Goal: Information Seeking & Learning: Learn about a topic

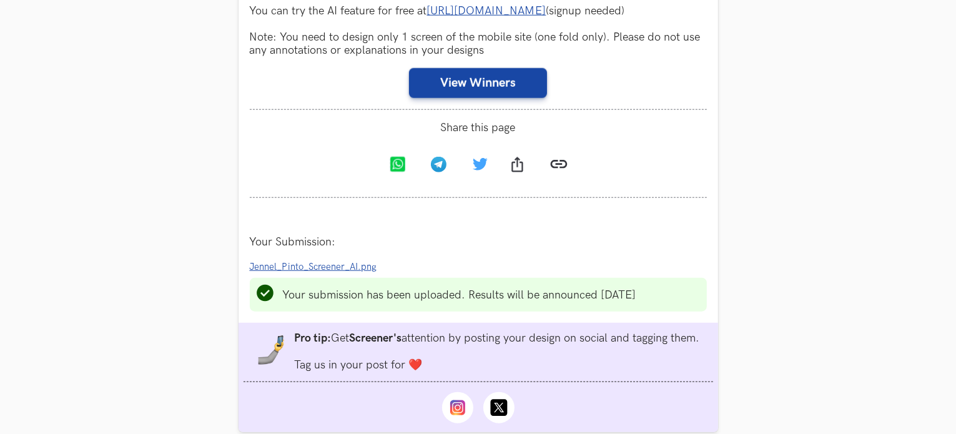
scroll to position [1373, 0]
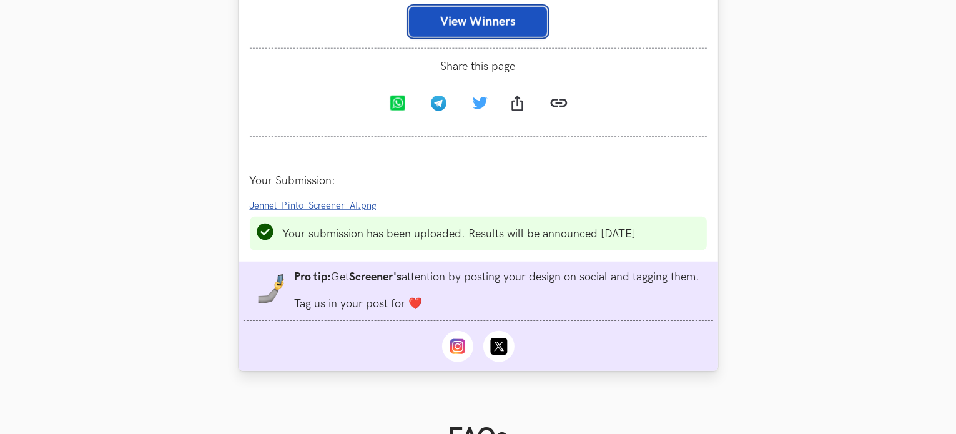
click at [512, 37] on button "View Winners" at bounding box center [478, 22] width 138 height 30
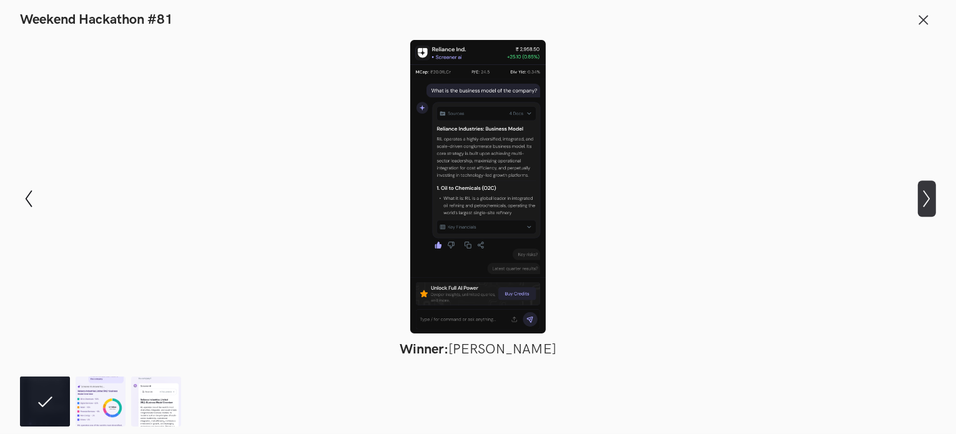
click at [925, 201] on icon "Show next slide" at bounding box center [927, 199] width 18 height 18
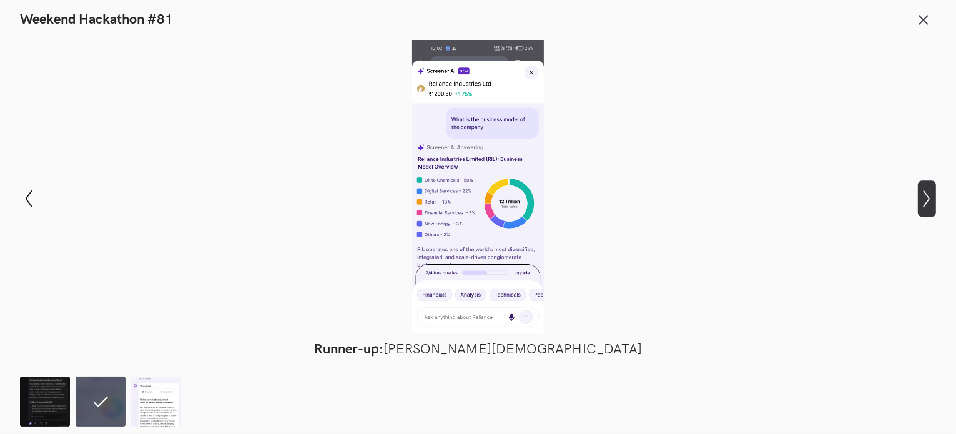
click at [925, 201] on icon "Show next slide" at bounding box center [927, 199] width 18 height 18
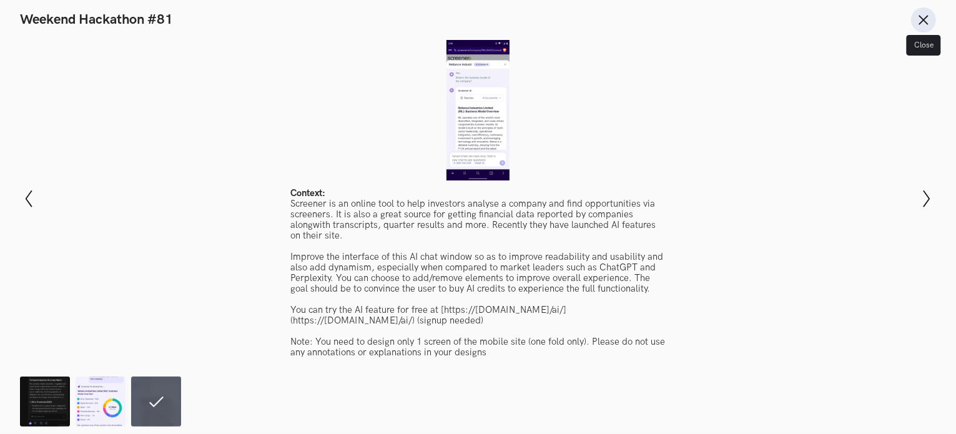
click at [926, 22] on icon at bounding box center [923, 20] width 14 height 14
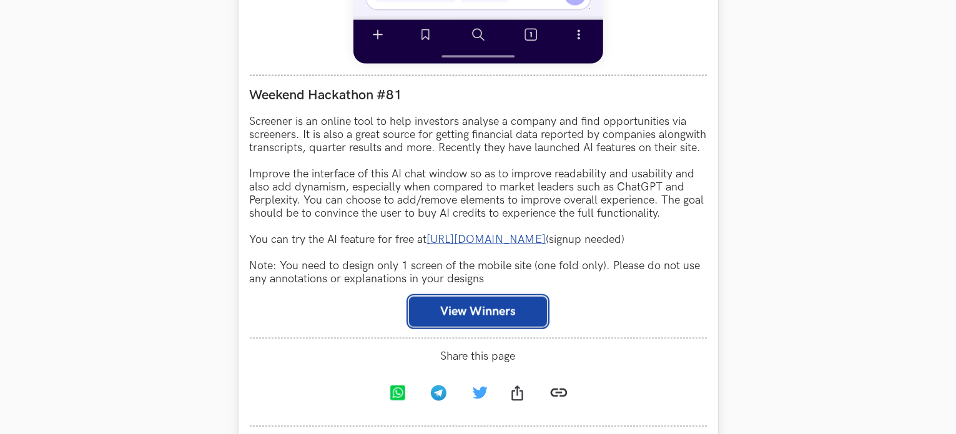
scroll to position [1124, 0]
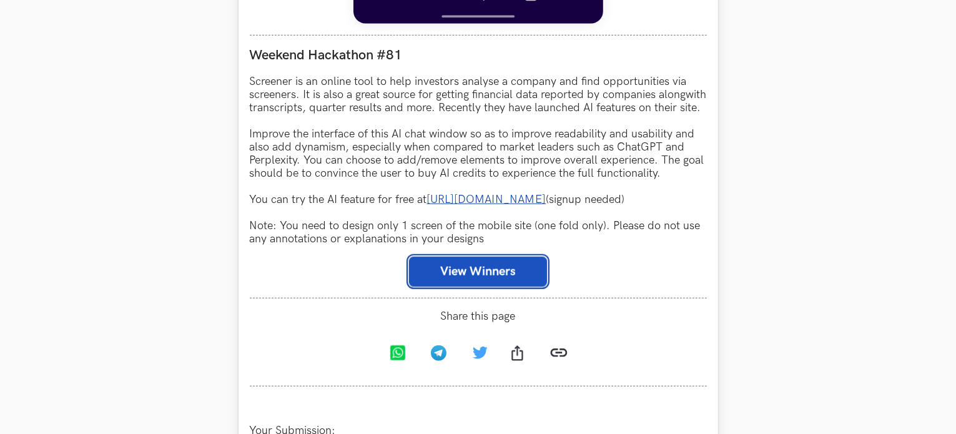
click at [507, 287] on button "View Winners" at bounding box center [478, 272] width 138 height 30
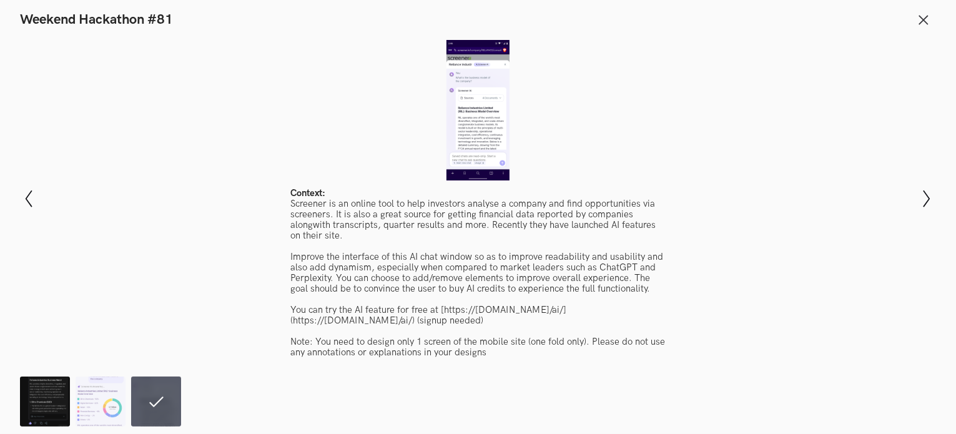
click at [44, 396] on img at bounding box center [45, 401] width 50 height 50
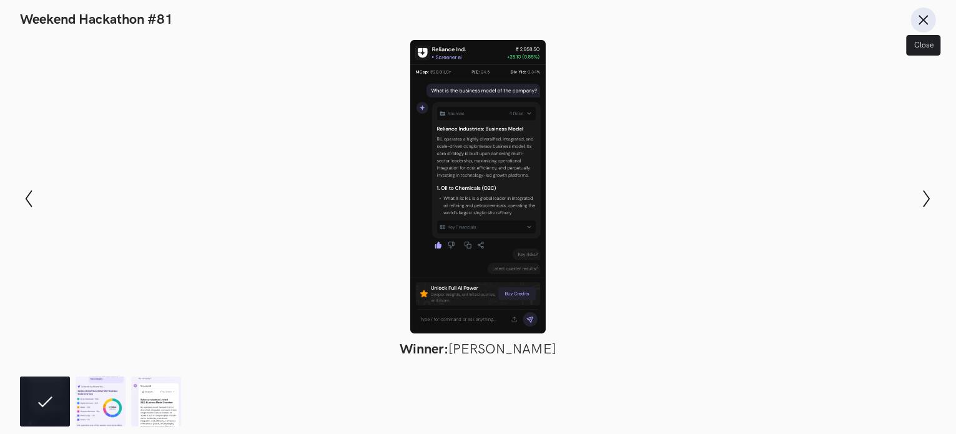
click at [916, 16] on icon at bounding box center [923, 20] width 14 height 14
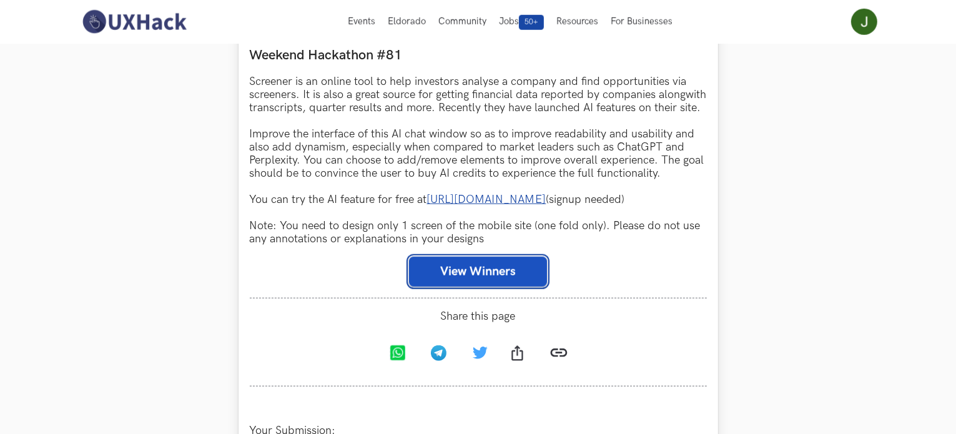
click at [454, 287] on button "View Winners" at bounding box center [478, 272] width 138 height 30
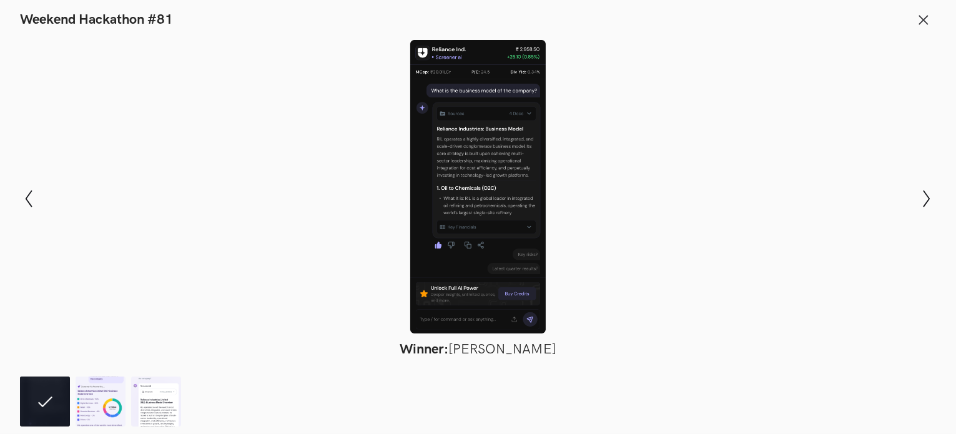
click at [443, 232] on div at bounding box center [478, 186] width 865 height 293
click at [99, 396] on img at bounding box center [101, 401] width 50 height 50
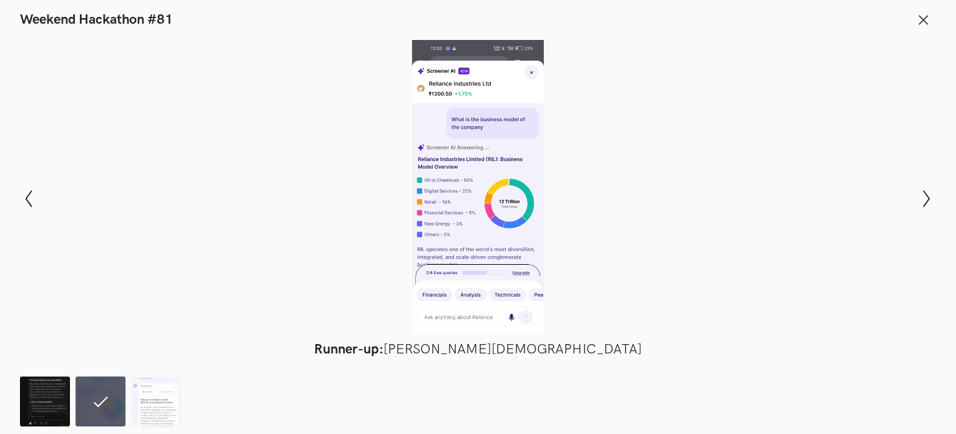
click at [29, 404] on img at bounding box center [45, 401] width 50 height 50
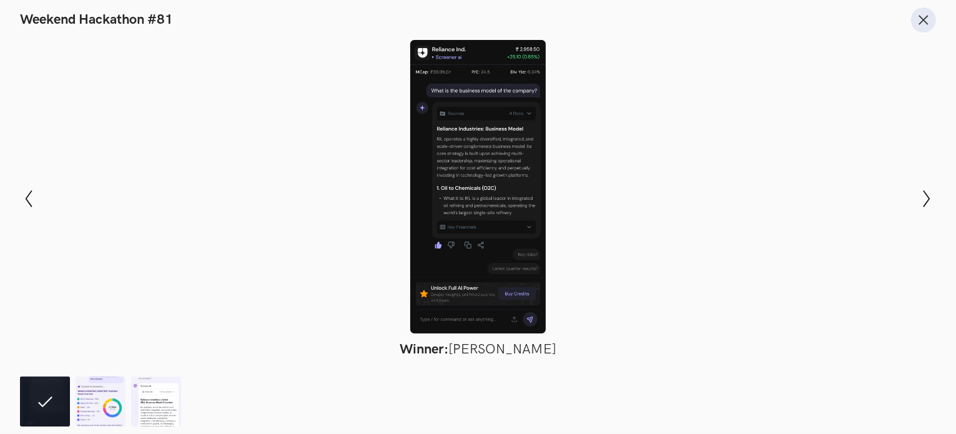
drag, startPoint x: 929, startPoint y: 20, endPoint x: 891, endPoint y: 35, distance: 40.3
click at [928, 20] on icon at bounding box center [923, 20] width 14 height 14
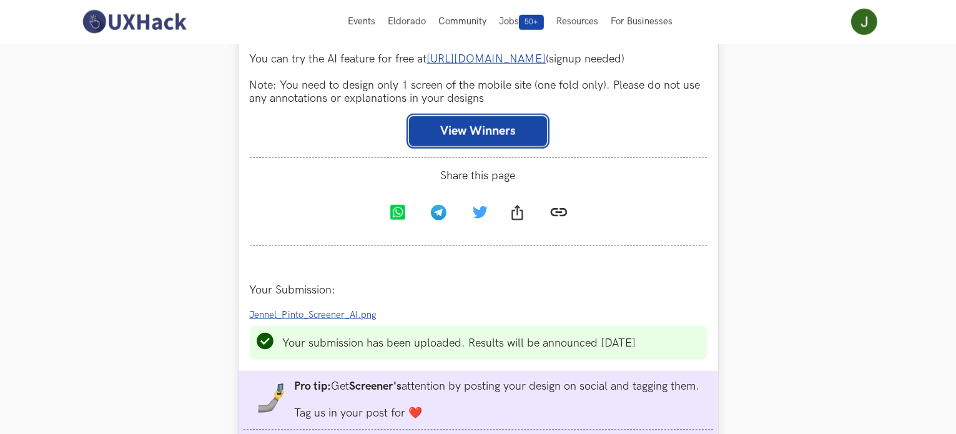
scroll to position [1249, 0]
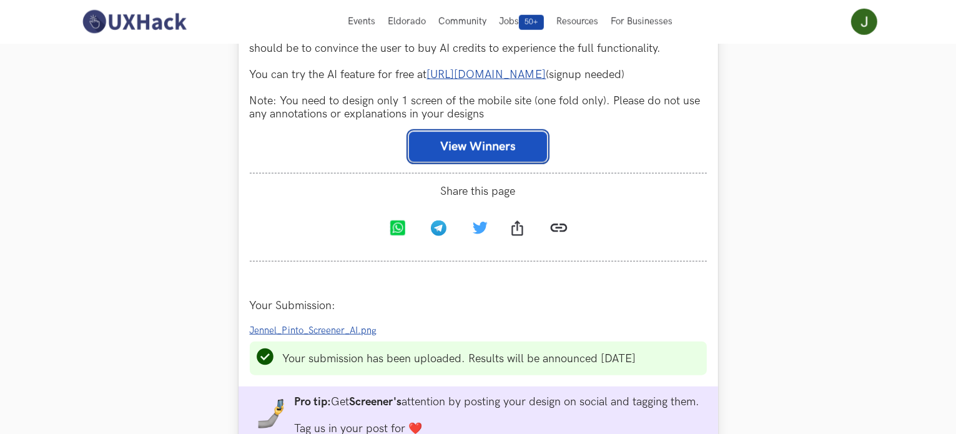
click at [512, 162] on button "View Winners" at bounding box center [478, 147] width 138 height 30
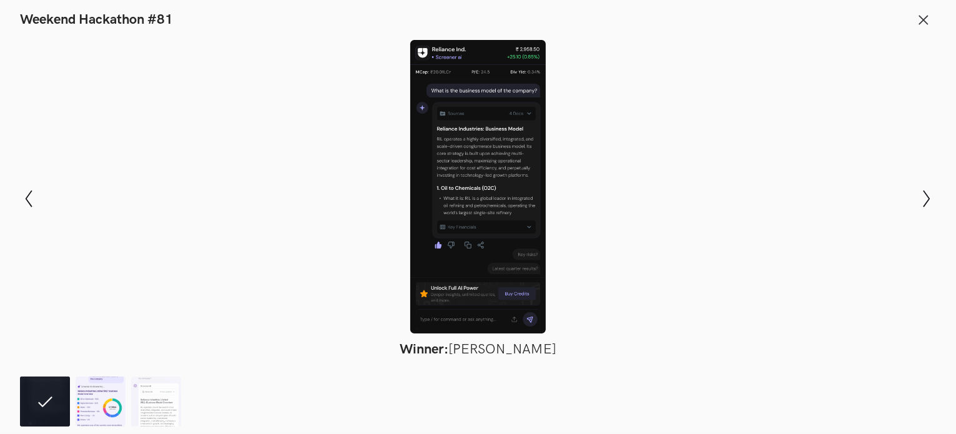
click at [89, 407] on img at bounding box center [101, 401] width 50 height 50
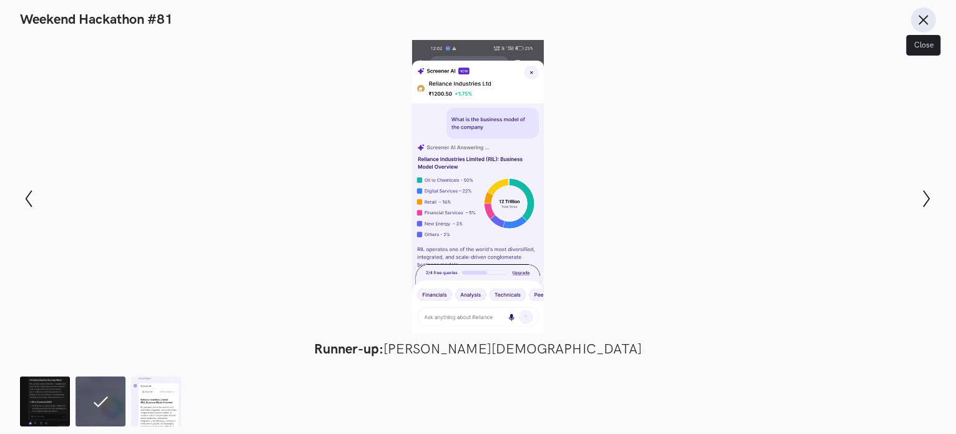
click at [921, 19] on icon at bounding box center [923, 20] width 14 height 14
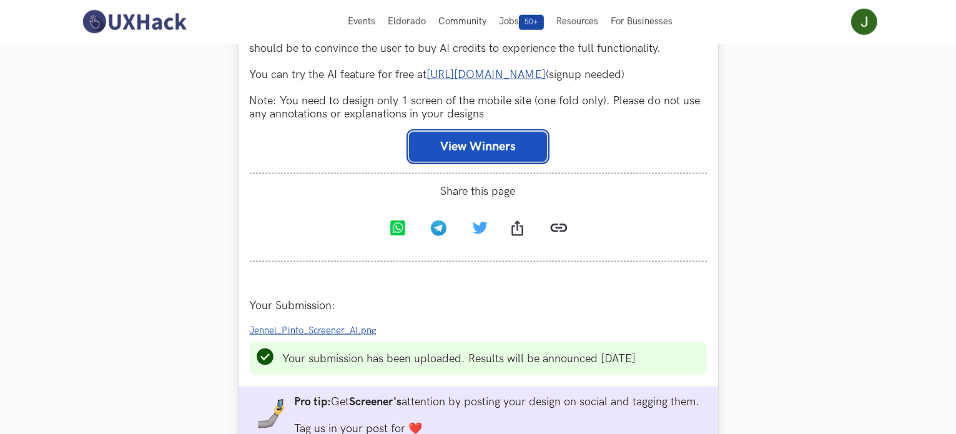
click at [484, 162] on button "View Winners" at bounding box center [478, 147] width 138 height 30
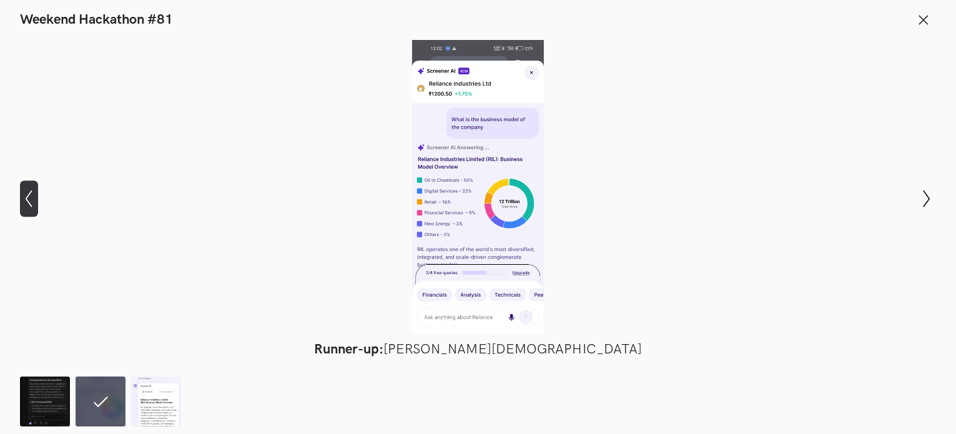
click at [20, 204] on icon "Show previous slide" at bounding box center [29, 199] width 18 height 18
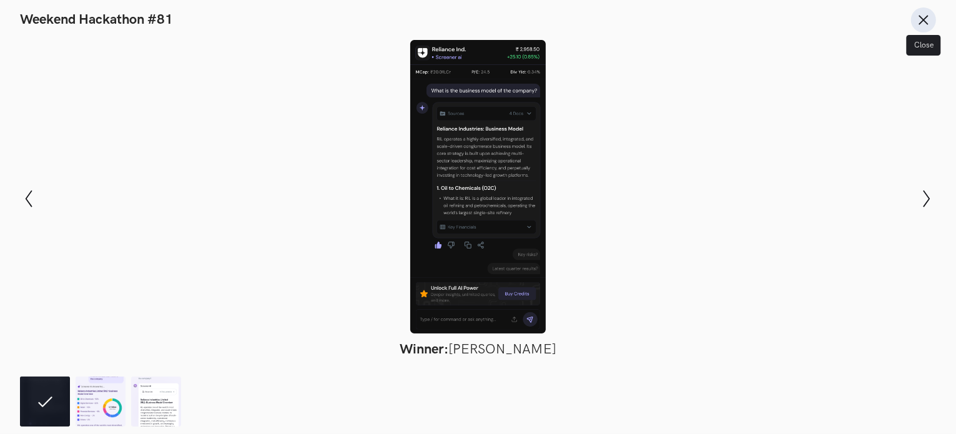
drag, startPoint x: 920, startPoint y: 14, endPoint x: 881, endPoint y: 63, distance: 62.2
click at [920, 15] on icon at bounding box center [923, 20] width 14 height 14
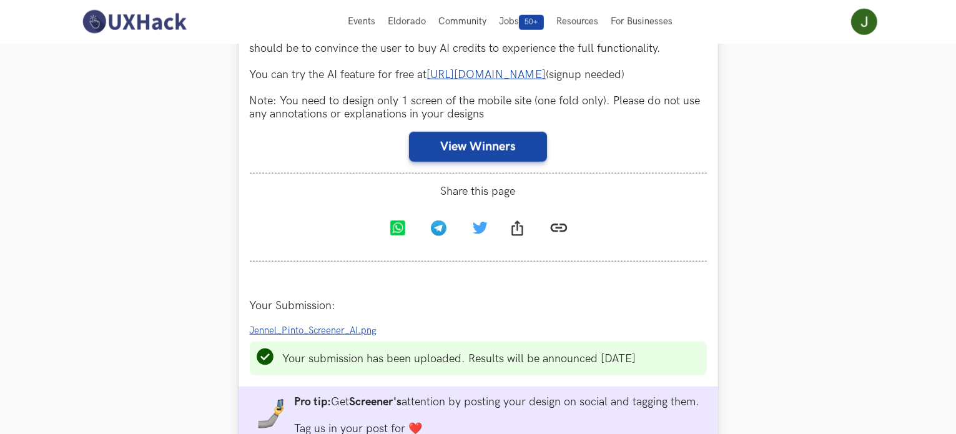
click at [336, 336] on span "Jennel_Pinto_Screener_AI.png" at bounding box center [313, 330] width 127 height 11
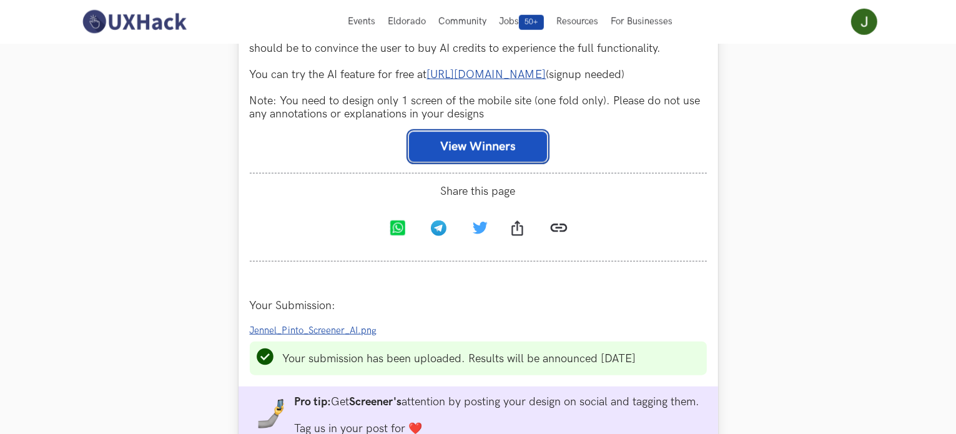
click at [473, 162] on button "View Winners" at bounding box center [478, 147] width 138 height 30
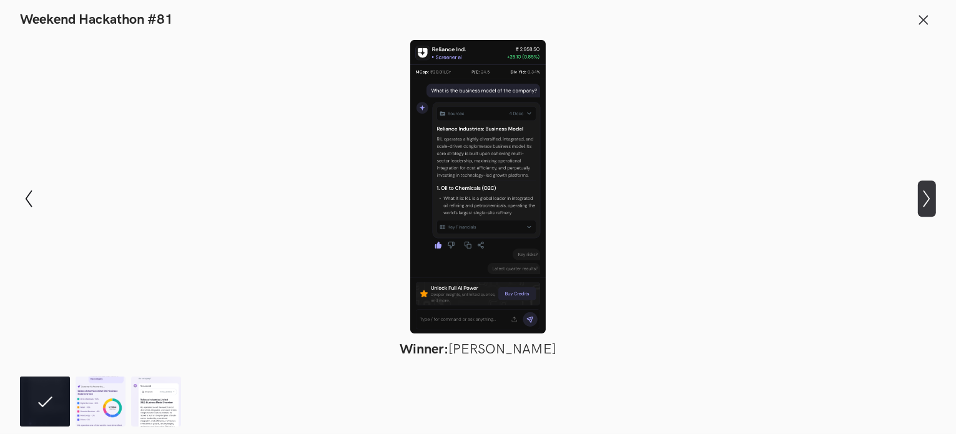
click at [925, 202] on icon "Show next slide" at bounding box center [927, 199] width 18 height 18
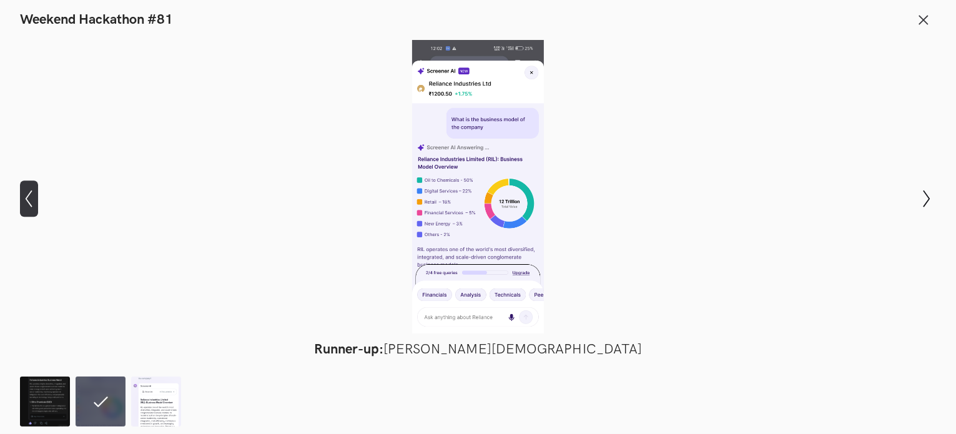
click at [31, 203] on icon "Show previous slide" at bounding box center [29, 199] width 18 height 18
